Goal: Task Accomplishment & Management: Complete application form

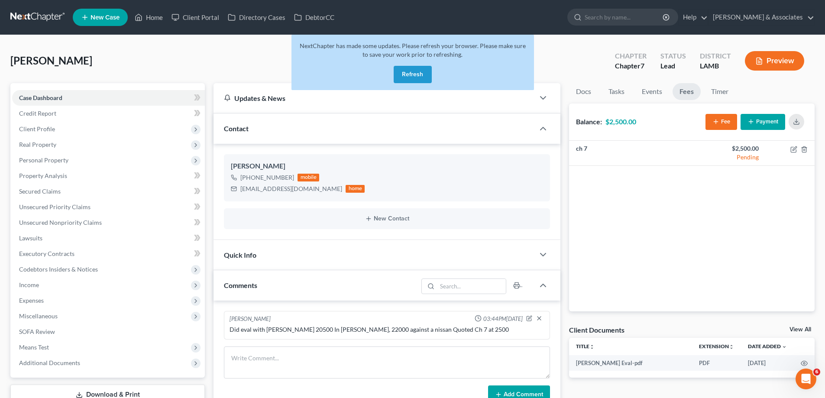
click at [417, 75] on button "Refresh" at bounding box center [413, 74] width 38 height 17
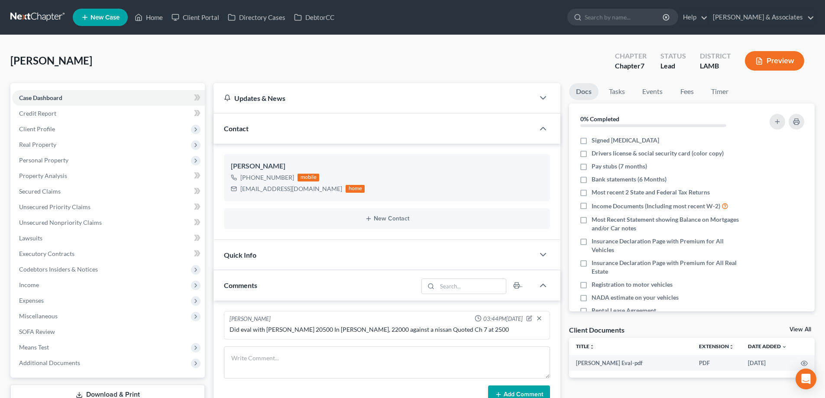
click at [101, 16] on span "New Case" at bounding box center [104, 17] width 29 height 6
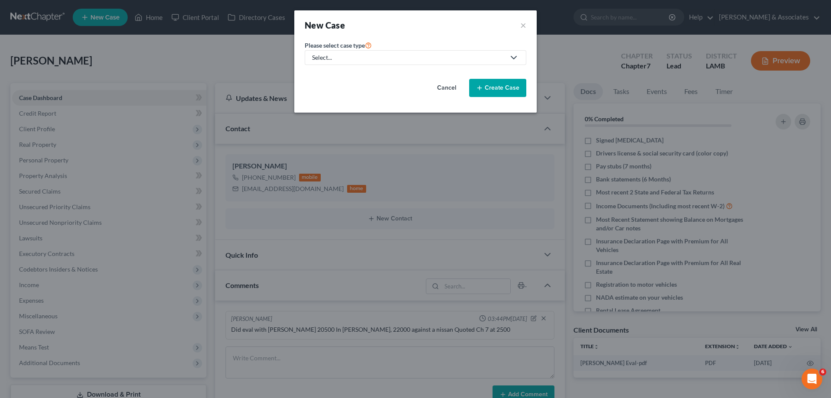
drag, startPoint x: 414, startPoint y: 59, endPoint x: 346, endPoint y: 57, distance: 68.0
click at [404, 58] on div "Select..." at bounding box center [408, 57] width 193 height 9
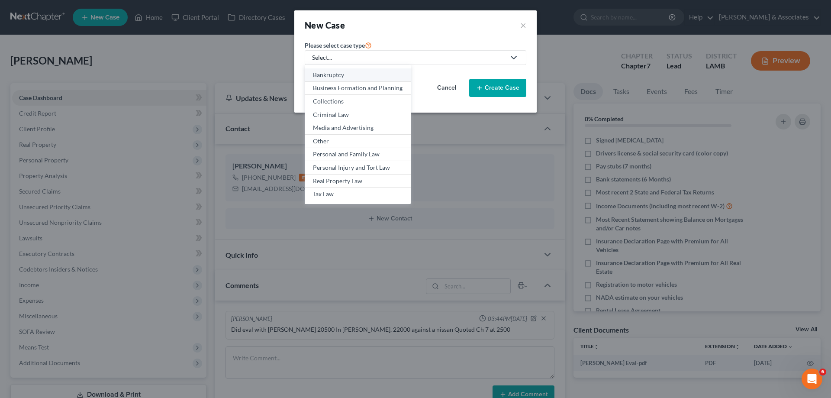
click at [326, 77] on div "Bankruptcy" at bounding box center [358, 75] width 90 height 9
select select "35"
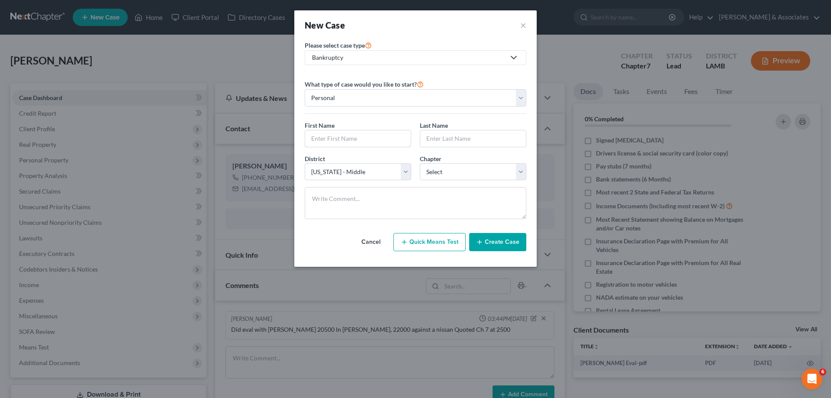
drag, startPoint x: 326, startPoint y: 142, endPoint x: 684, endPoint y: 64, distance: 366.5
click at [326, 142] on input "text" at bounding box center [358, 138] width 106 height 16
type input "Tierney"
type input "Royal"
select select "3"
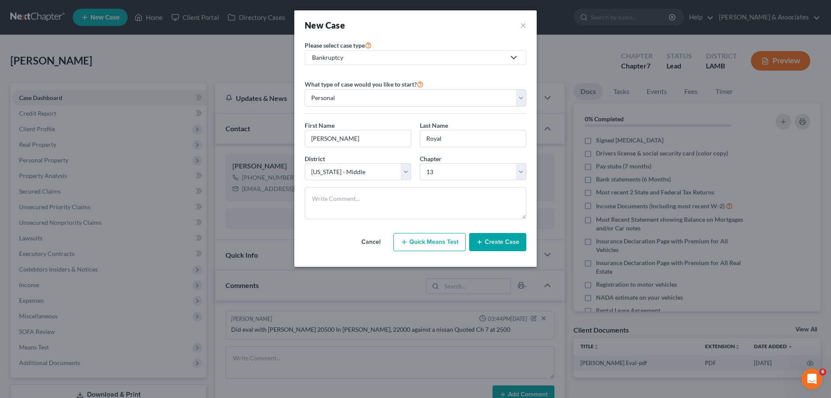
click at [511, 246] on button "Create Case" at bounding box center [497, 242] width 57 height 18
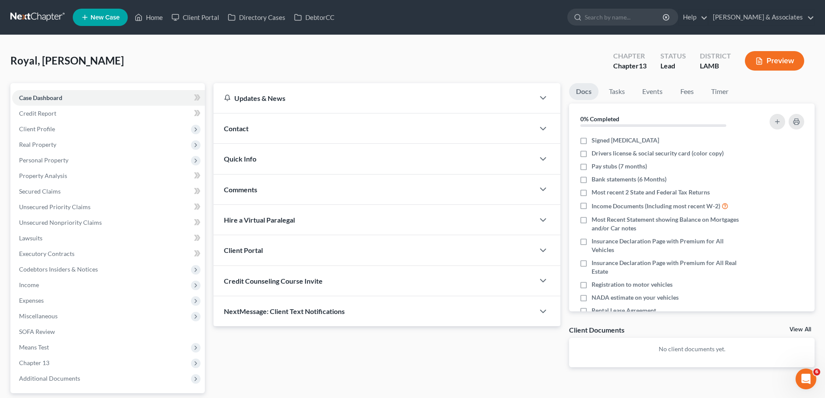
click at [441, 128] on div "Contact" at bounding box center [373, 128] width 321 height 30
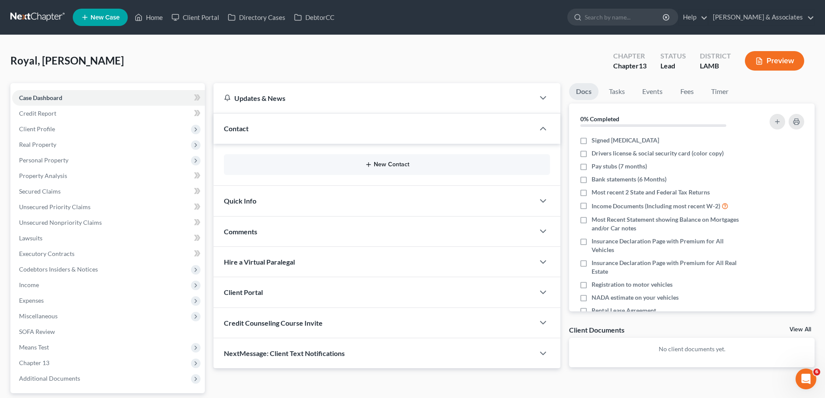
click at [366, 165] on icon "button" at bounding box center [368, 164] width 7 height 7
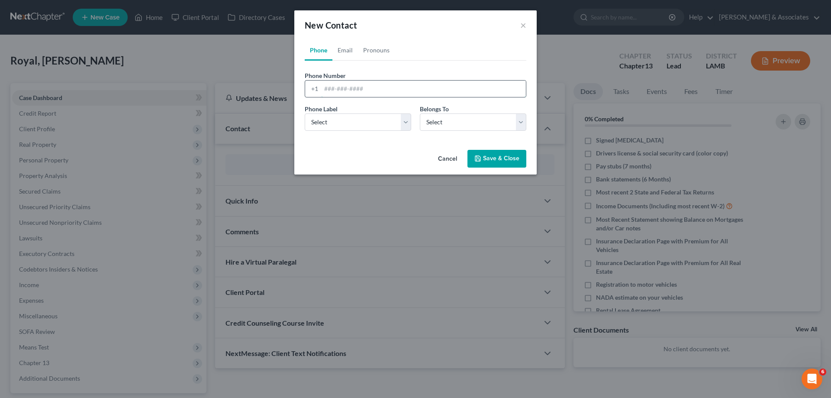
click at [361, 91] on input "tel" at bounding box center [423, 89] width 205 height 16
paste input "2253249806"
type input "2253249806"
click at [340, 119] on select "Select Mobile Home Work Other" at bounding box center [358, 121] width 107 height 17
select select "0"
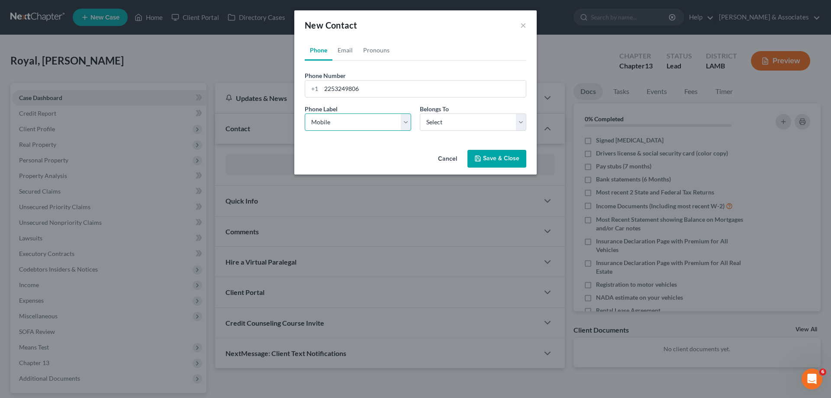
click at [305, 113] on select "Select Mobile Home Work Other" at bounding box center [358, 121] width 107 height 17
click at [470, 118] on select "Select Client Other" at bounding box center [473, 121] width 107 height 17
select select "0"
click at [420, 113] on select "Select Client Other" at bounding box center [473, 121] width 107 height 17
select select "0"
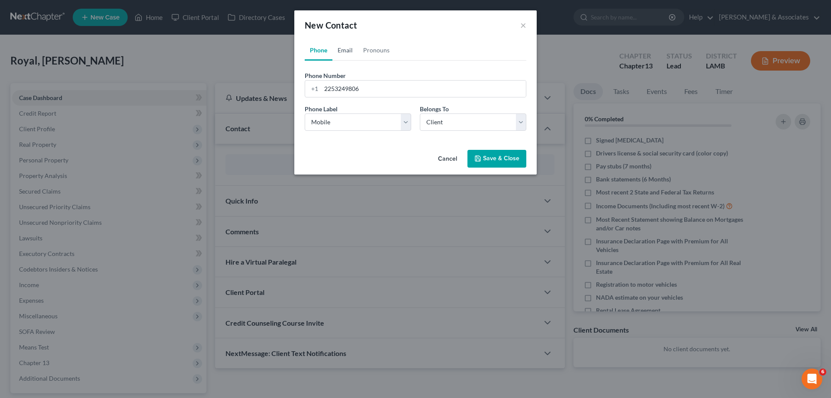
click at [349, 54] on link "Email" at bounding box center [345, 50] width 26 height 21
click at [345, 93] on input "email" at bounding box center [423, 89] width 205 height 16
paste input "tierneyroyal@gmail.com"
type input "tierneyroyal@gmail.com"
click at [340, 118] on select "Select Home Work Other" at bounding box center [358, 121] width 107 height 17
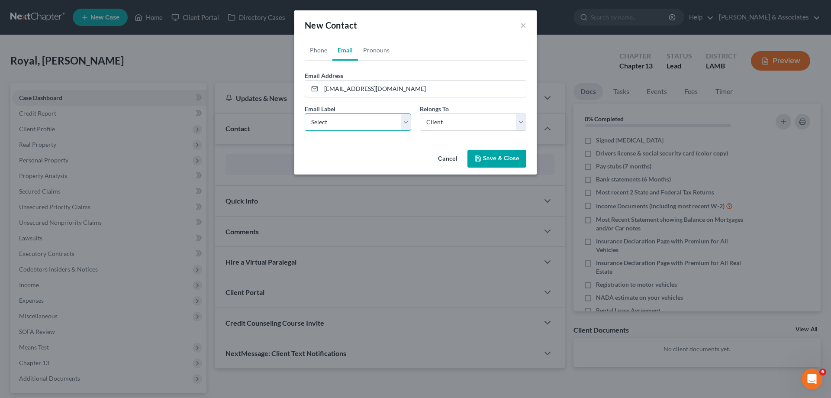
select select "0"
click at [305, 113] on select "Select Home Work Other" at bounding box center [358, 121] width 107 height 17
drag, startPoint x: 449, startPoint y: 126, endPoint x: 450, endPoint y: 130, distance: 4.4
click at [449, 126] on select "Select Client Other" at bounding box center [473, 121] width 107 height 17
click at [420, 113] on select "Select Client Other" at bounding box center [473, 121] width 107 height 17
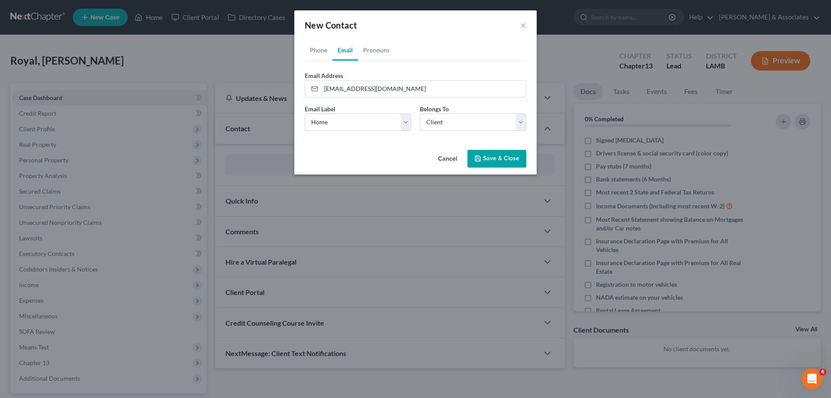
click at [489, 154] on button "Save & Close" at bounding box center [497, 159] width 59 height 18
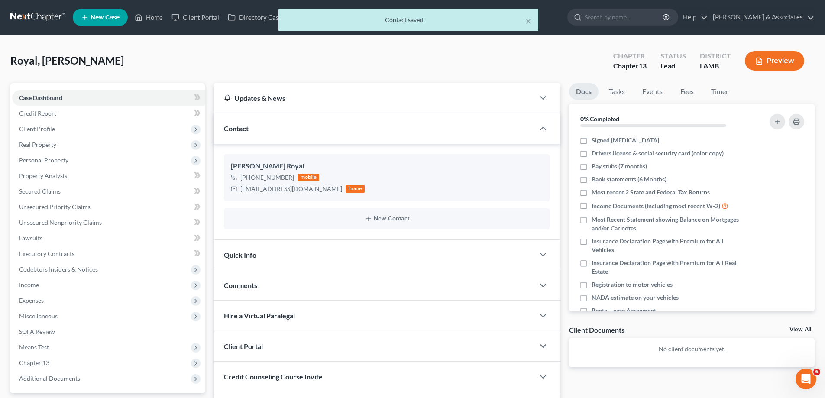
click at [279, 289] on div "Comments" at bounding box center [373, 285] width 321 height 30
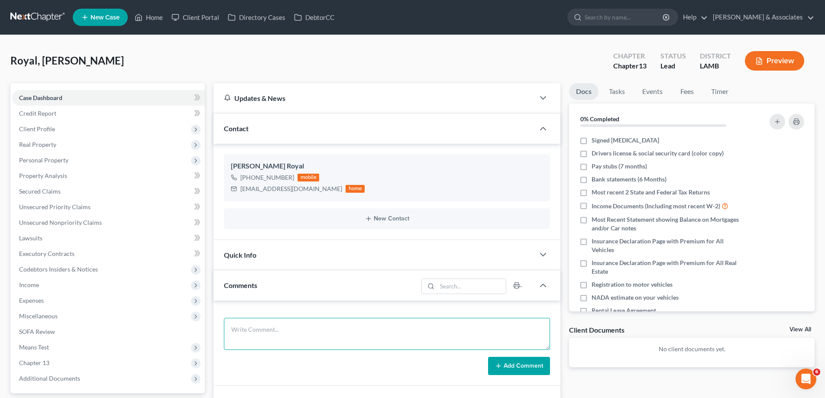
drag, startPoint x: 334, startPoint y: 325, endPoint x: 340, endPoint y: 325, distance: 6.1
click at [334, 325] on textarea at bounding box center [387, 334] width 326 height 32
paste textarea "Did eval with Tierney, 74000 in Vehicles 30000 behind on home, 1700 in personal…"
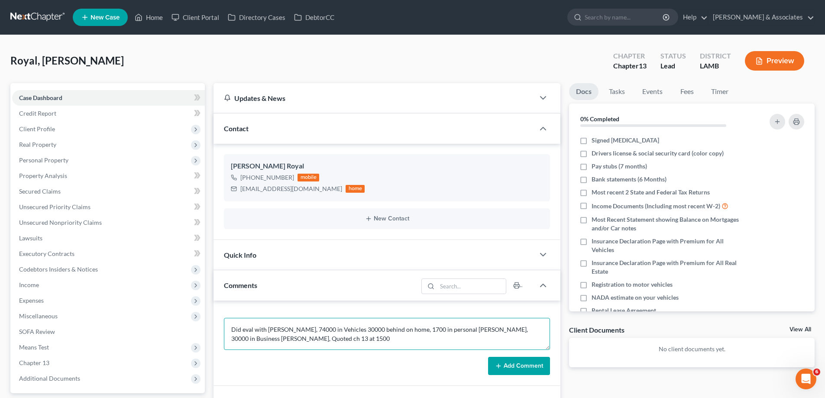
type textarea "Did eval with Tierney, 74000 in Vehicles 30000 behind on home, 1700 in personal…"
click at [528, 365] on button "Add Comment" at bounding box center [519, 366] width 62 height 18
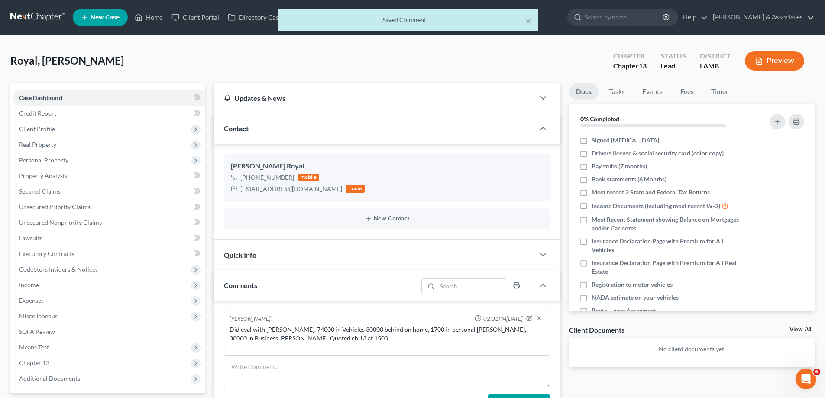
click at [794, 329] on link "View All" at bounding box center [800, 329] width 22 height 6
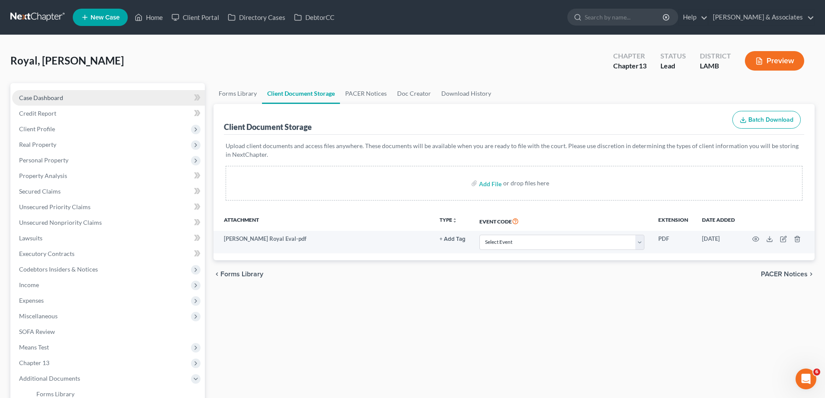
click at [39, 92] on link "Case Dashboard" at bounding box center [108, 98] width 193 height 16
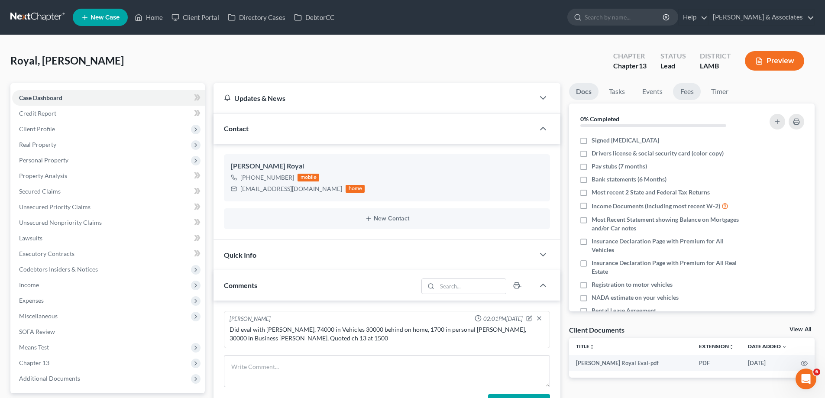
click at [693, 90] on link "Fees" at bounding box center [687, 91] width 28 height 17
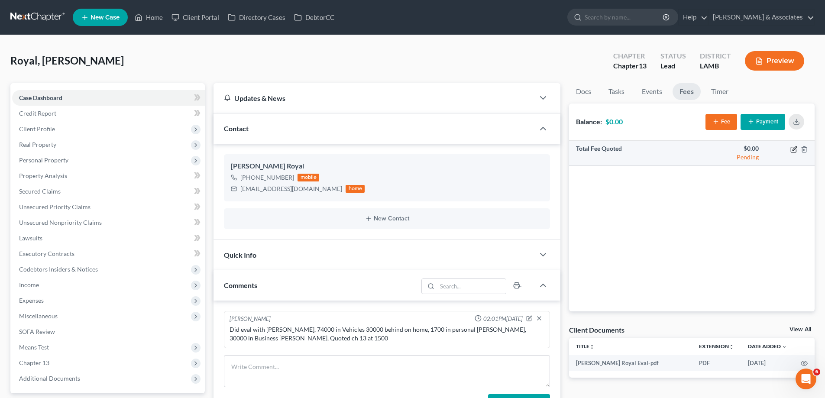
click at [792, 148] on icon "button" at bounding box center [793, 149] width 7 height 7
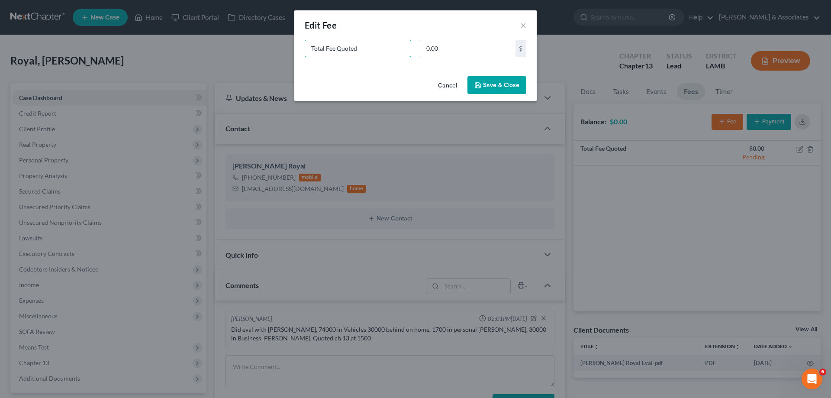
drag, startPoint x: 365, startPoint y: 52, endPoint x: 0, endPoint y: 26, distance: 366.3
click at [0, 31] on div "New Fee Edit Fee × Total Fee Quoted 0.00 $ Cancel Save & Close" at bounding box center [415, 199] width 831 height 398
type input "ch 13"
type input "1,500"
click at [499, 86] on button "Save & Close" at bounding box center [497, 85] width 59 height 18
